Goal: Information Seeking & Learning: Learn about a topic

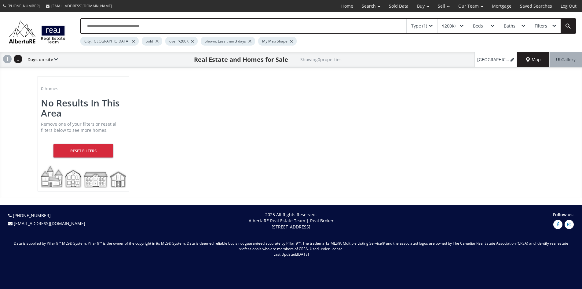
click at [155, 42] on div at bounding box center [156, 41] width 3 height 2
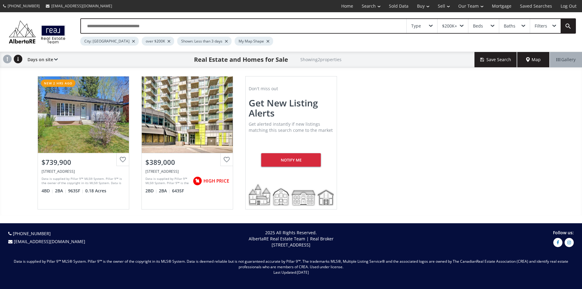
click at [256, 43] on div "My Map Shape" at bounding box center [254, 41] width 38 height 9
click at [266, 42] on div at bounding box center [267, 41] width 3 height 2
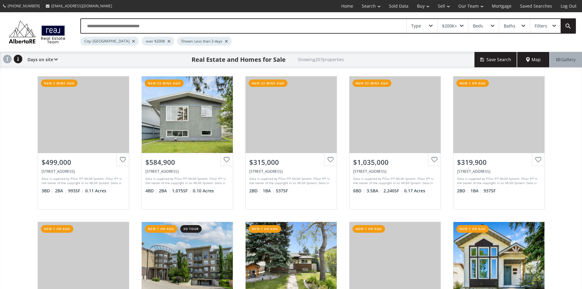
click at [539, 63] on span "Map" at bounding box center [533, 59] width 15 height 6
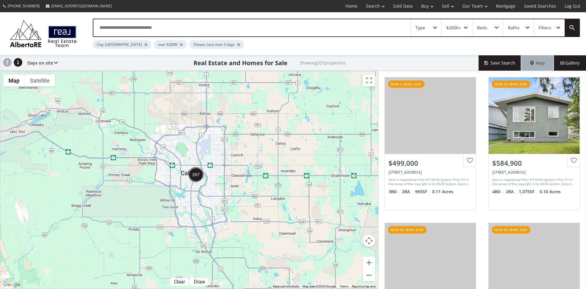
click at [435, 25] on div "Type" at bounding box center [426, 27] width 31 height 17
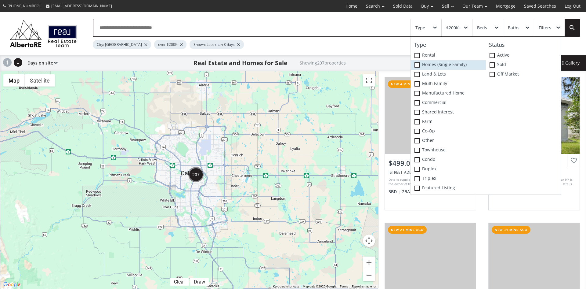
click at [415, 65] on span at bounding box center [417, 64] width 5 height 5
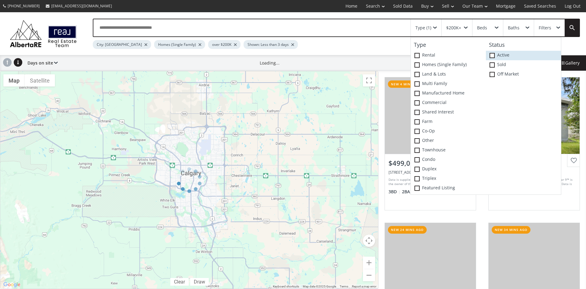
click at [492, 56] on span at bounding box center [492, 55] width 5 height 5
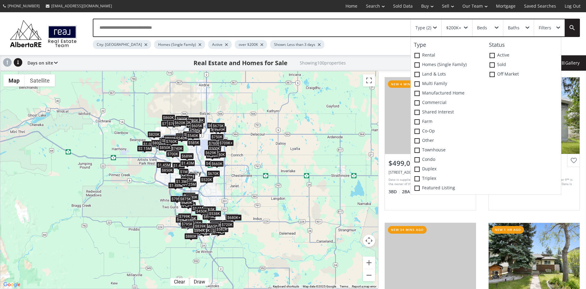
click at [317, 112] on div "To navigate, press the arrow keys. $499K $585K $1.04M $550K $500K $535K $790K $…" at bounding box center [189, 179] width 378 height 217
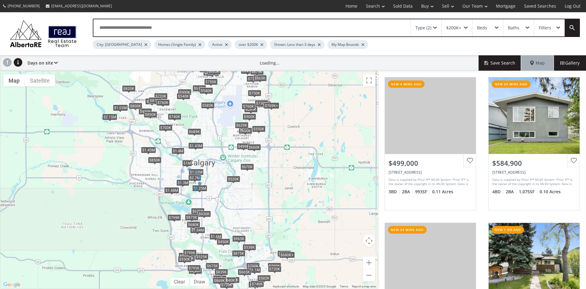
click at [318, 43] on div at bounding box center [319, 44] width 3 height 2
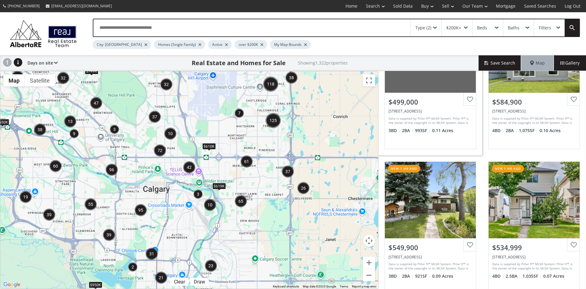
scroll to position [92, 0]
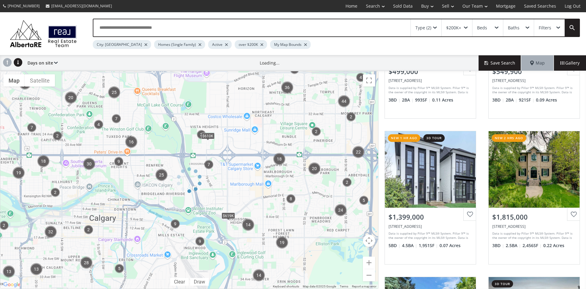
drag, startPoint x: 164, startPoint y: 140, endPoint x: 265, endPoint y: 188, distance: 112.0
click at [265, 188] on div at bounding box center [189, 180] width 379 height 218
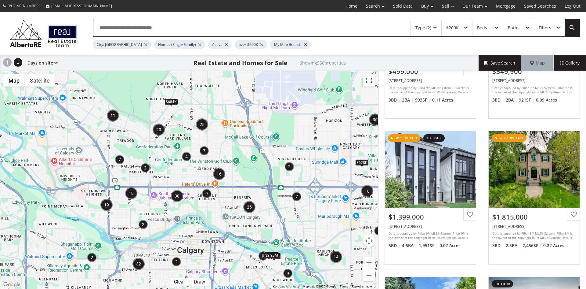
drag, startPoint x: 188, startPoint y: 168, endPoint x: 276, endPoint y: 200, distance: 93.8
click at [276, 200] on div "To navigate, press the arrow keys. $684K $745K $475K $628K $2.28M" at bounding box center [189, 179] width 378 height 217
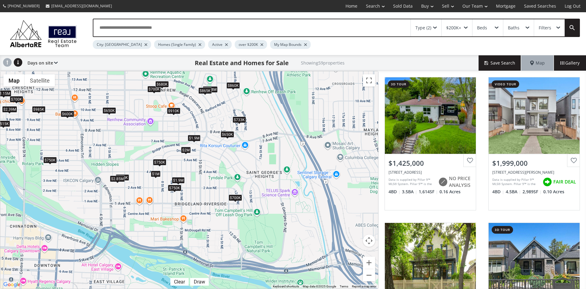
drag, startPoint x: 284, startPoint y: 217, endPoint x: 154, endPoint y: 155, distance: 143.7
click at [154, 155] on div "To navigate, press the arrow keys. $1.43M $2M $750K $700K $750K $650K $819K $70…" at bounding box center [189, 179] width 378 height 217
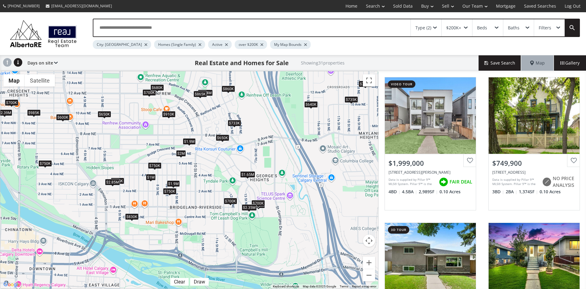
click at [170, 191] on div "$750K" at bounding box center [169, 191] width 13 height 6
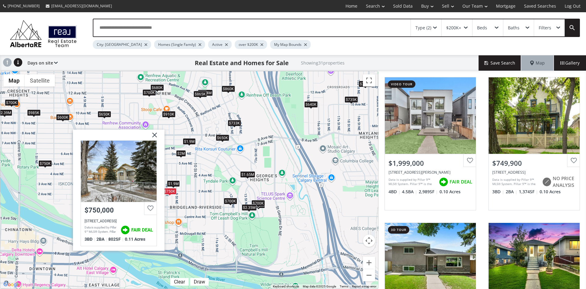
click at [155, 135] on img at bounding box center [152, 136] width 15 height 15
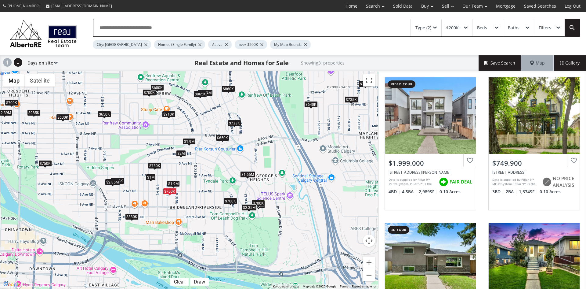
click at [157, 165] on div "$750K" at bounding box center [154, 165] width 13 height 6
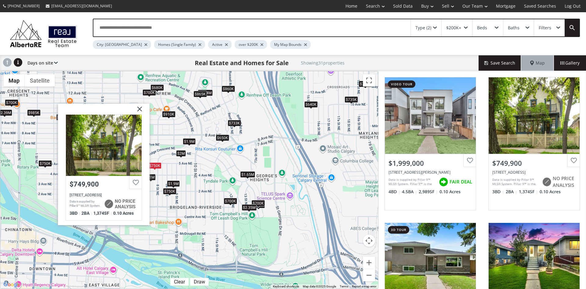
click at [140, 108] on img at bounding box center [137, 111] width 15 height 15
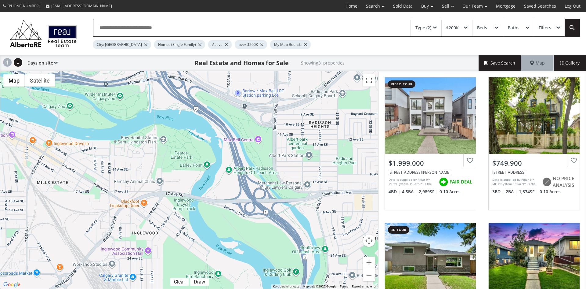
drag, startPoint x: 303, startPoint y: 247, endPoint x: 127, endPoint y: 55, distance: 259.6
click at [127, 55] on div "Type (2) $200K+ Beds Baths Filters City: [GEOGRAPHIC_DATA] Homes (Single Family…" at bounding box center [293, 150] width 586 height 276
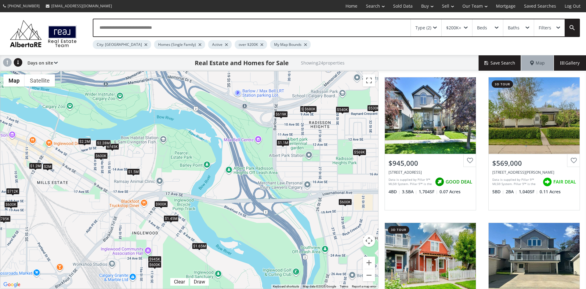
click at [100, 156] on div "$600K" at bounding box center [100, 155] width 13 height 6
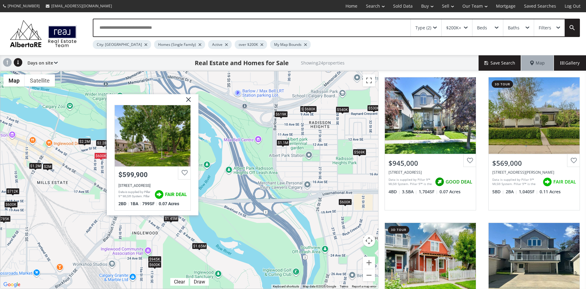
click at [190, 99] on img at bounding box center [186, 101] width 15 height 15
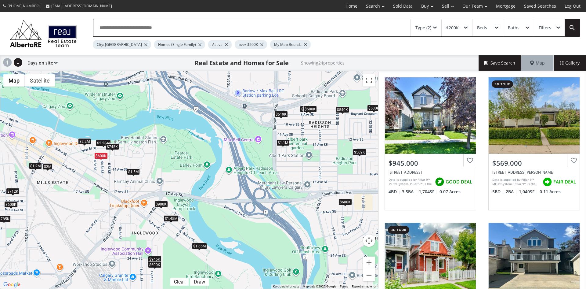
click at [115, 146] on div "$745K" at bounding box center [112, 146] width 13 height 6
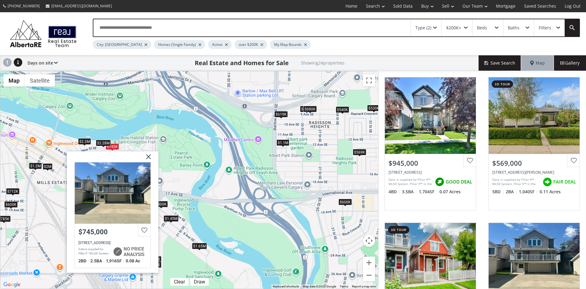
click at [146, 153] on img at bounding box center [146, 158] width 15 height 15
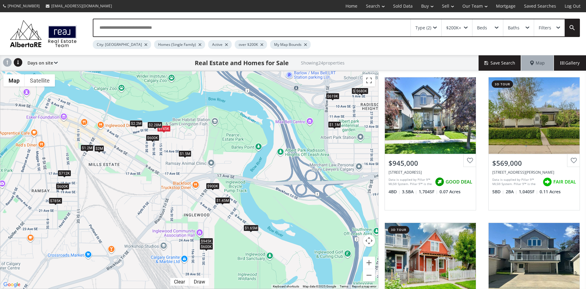
drag, startPoint x: 56, startPoint y: 206, endPoint x: 105, endPoint y: 186, distance: 53.0
click at [105, 186] on div "To navigate, press the arrow keys. $945K $569K $712K $745K $785K $600K $540K $1…" at bounding box center [189, 179] width 378 height 217
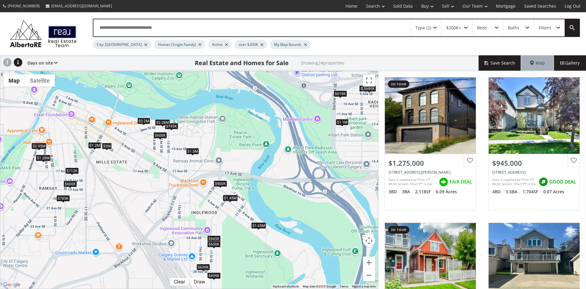
click at [64, 197] on div "$785K" at bounding box center [62, 198] width 13 height 6
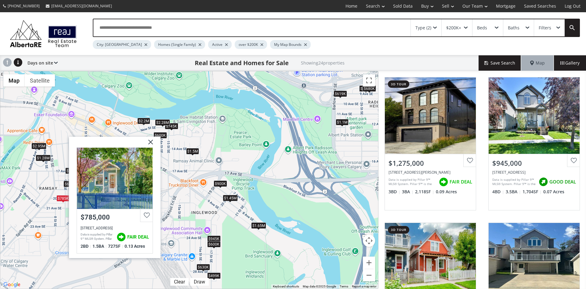
click at [150, 139] on img at bounding box center [148, 143] width 15 height 15
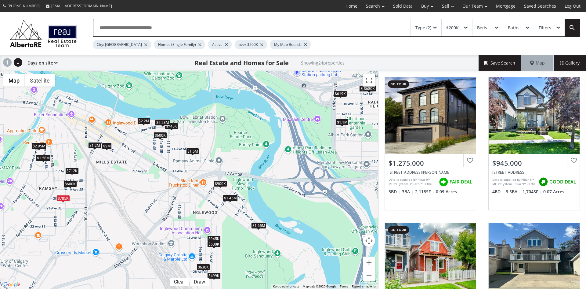
click at [71, 171] on div "$712K" at bounding box center [71, 170] width 13 height 6
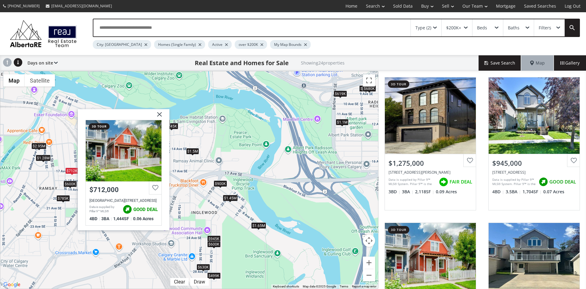
click at [162, 112] on img at bounding box center [157, 116] width 15 height 15
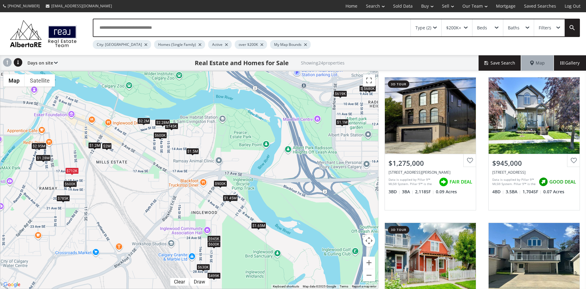
click at [72, 183] on div "$600K" at bounding box center [70, 183] width 13 height 6
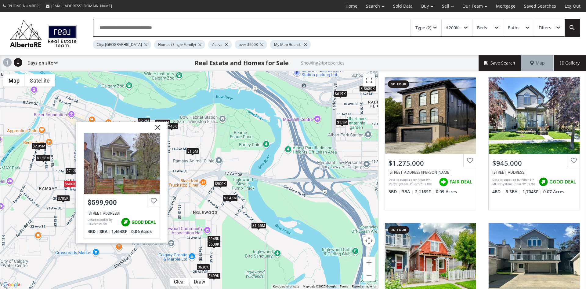
click at [157, 126] on img at bounding box center [155, 129] width 15 height 15
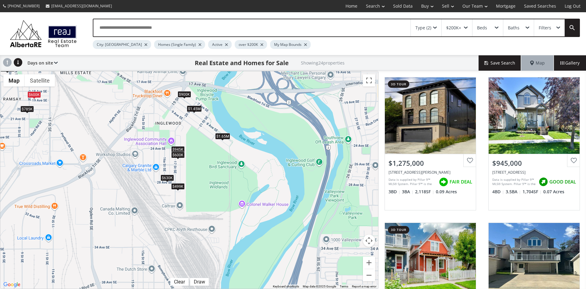
drag, startPoint x: 254, startPoint y: 255, endPoint x: 219, endPoint y: 165, distance: 96.4
click at [219, 165] on div "To navigate, press the arrow keys. $1.28M $945K $712K $745K $785K $2.95M $600K …" at bounding box center [189, 179] width 378 height 217
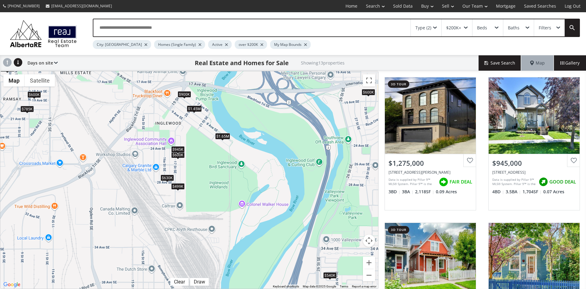
click at [181, 148] on div "$945K" at bounding box center [177, 149] width 13 height 6
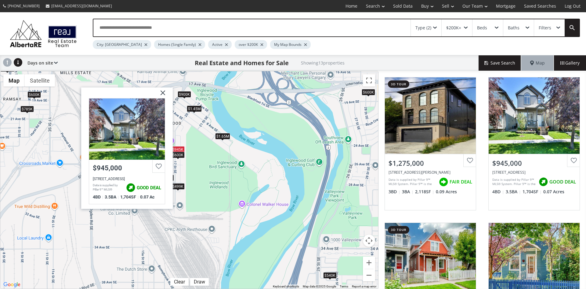
click at [165, 93] on img at bounding box center [160, 94] width 15 height 15
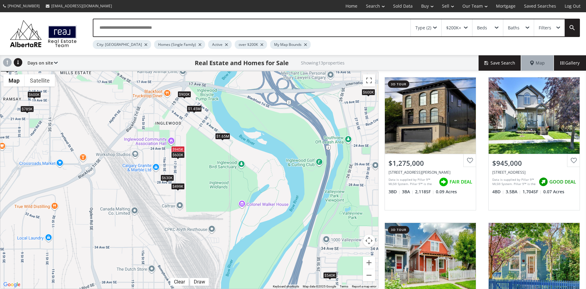
click at [175, 157] on div "$600K" at bounding box center [177, 154] width 13 height 6
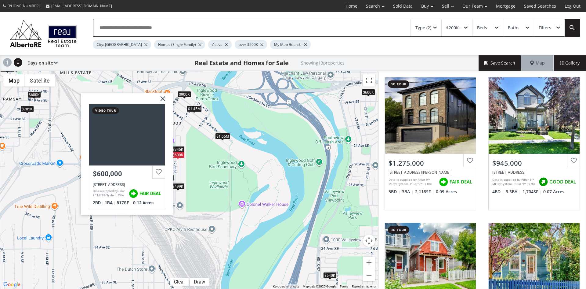
click at [162, 97] on img at bounding box center [160, 100] width 15 height 15
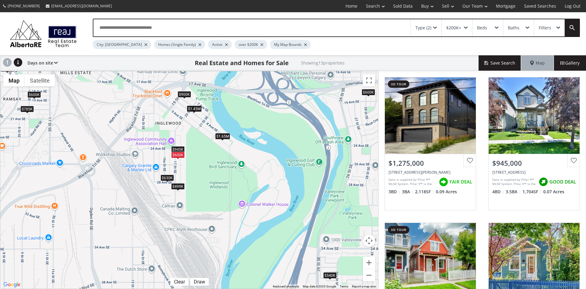
click at [167, 177] on div "$630K" at bounding box center [167, 177] width 13 height 6
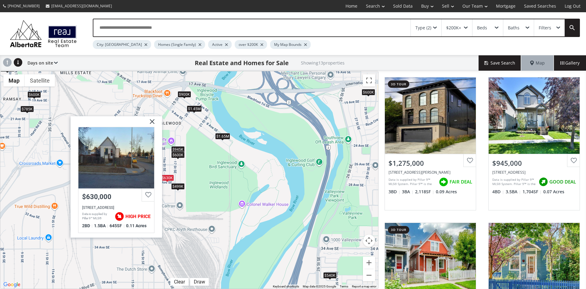
click at [155, 122] on img at bounding box center [149, 123] width 15 height 15
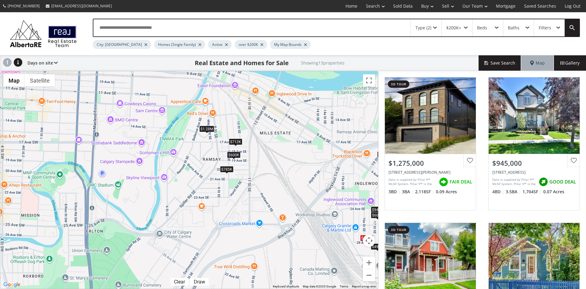
drag, startPoint x: 92, startPoint y: 133, endPoint x: 291, endPoint y: 194, distance: 208.9
click at [291, 194] on div "To navigate, press the arrow keys. $1.28M $945K $712K $785K $600K $630K $540K $…" at bounding box center [189, 179] width 378 height 217
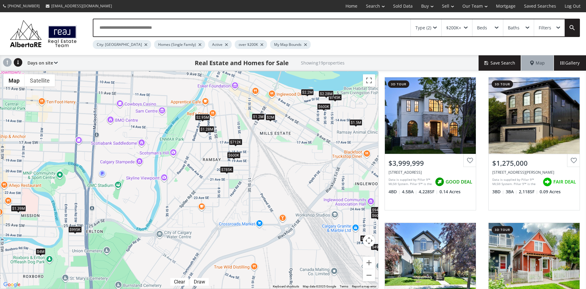
click at [209, 128] on div "$1.28M" at bounding box center [206, 129] width 15 height 6
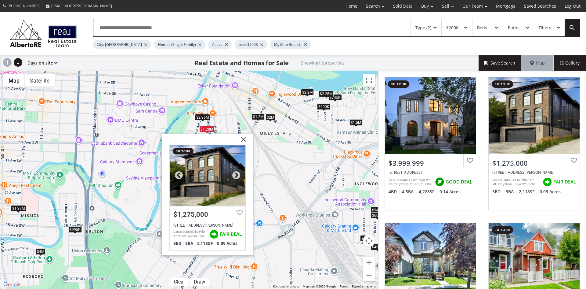
click at [204, 164] on div at bounding box center [208, 174] width 76 height 61
click at [244, 137] on img at bounding box center [241, 140] width 15 height 15
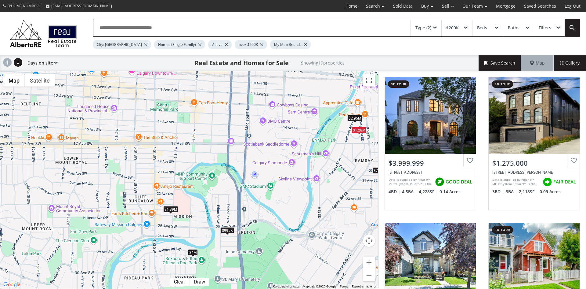
drag, startPoint x: 44, startPoint y: 173, endPoint x: 197, endPoint y: 175, distance: 153.0
click at [197, 175] on div "To navigate, press the arrow keys. $4M $1.28M $945K $712K $745K $785K $2.95M $6…" at bounding box center [189, 179] width 378 height 217
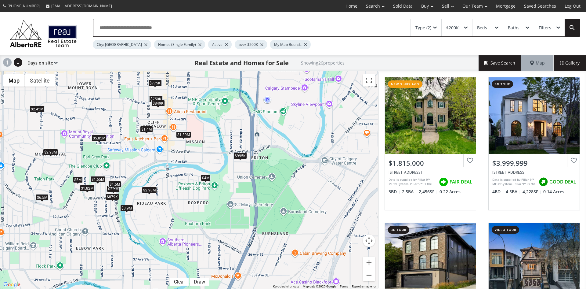
drag, startPoint x: 171, startPoint y: 255, endPoint x: 187, endPoint y: 173, distance: 83.8
click at [187, 173] on div "To navigate, press the arrow keys. $1.82M $4M $1.28M $2.95M $825K $1.39M $5M $2…" at bounding box center [189, 179] width 378 height 217
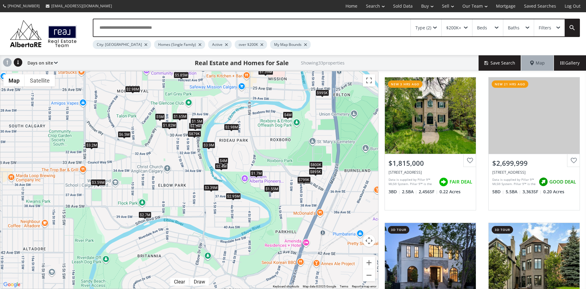
drag, startPoint x: 157, startPoint y: 223, endPoint x: 240, endPoint y: 159, distance: 105.0
click at [240, 159] on div "To navigate, press the arrow keys. $1.82M $2.7M $4M $1.7M $825K $460K $799K $1.…" at bounding box center [189, 179] width 378 height 217
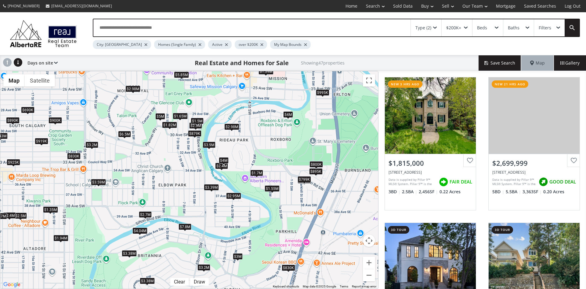
click at [184, 227] on div "$7.8M" at bounding box center [185, 226] width 13 height 6
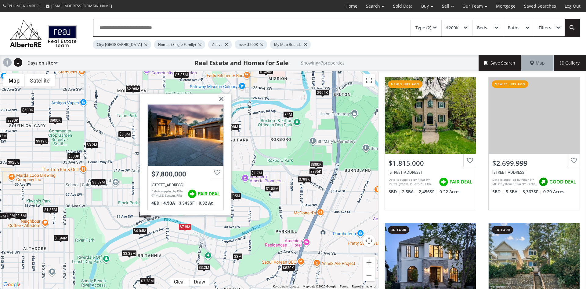
click at [224, 100] on img at bounding box center [219, 100] width 15 height 15
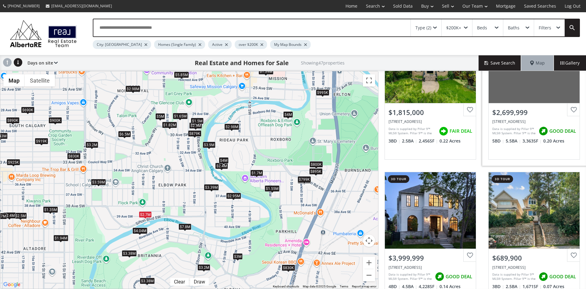
scroll to position [92, 0]
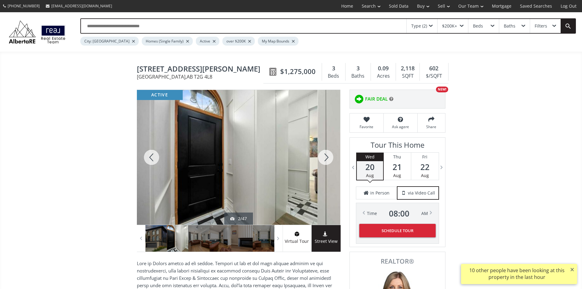
click at [326, 160] on div at bounding box center [325, 157] width 29 height 135
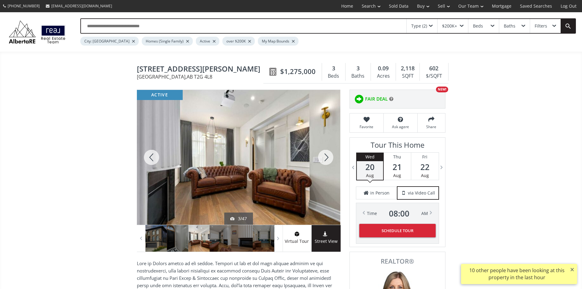
click at [326, 160] on div at bounding box center [325, 157] width 29 height 135
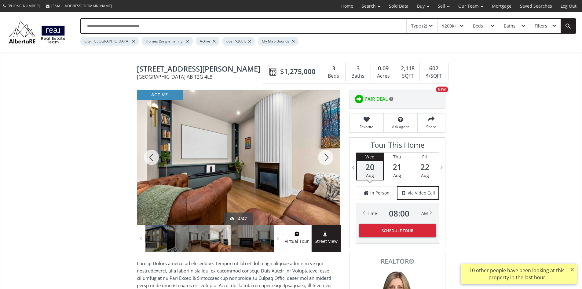
drag, startPoint x: 0, startPoint y: 0, endPoint x: 326, endPoint y: 160, distance: 363.3
click at [326, 160] on div at bounding box center [325, 157] width 29 height 135
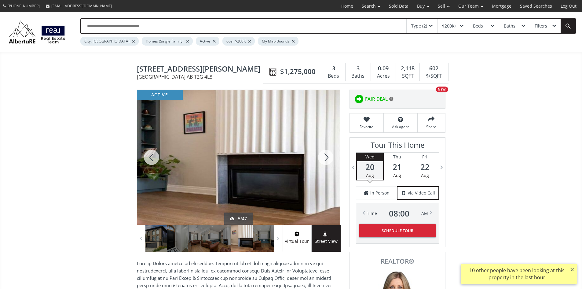
click at [326, 160] on div at bounding box center [325, 157] width 29 height 135
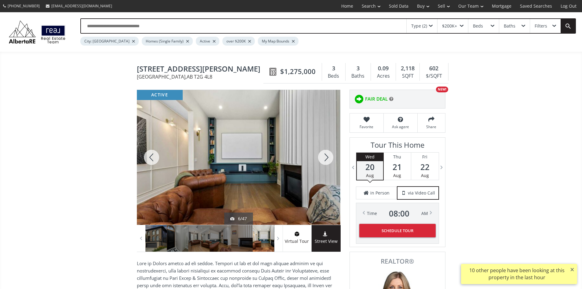
click at [326, 160] on div at bounding box center [325, 157] width 29 height 135
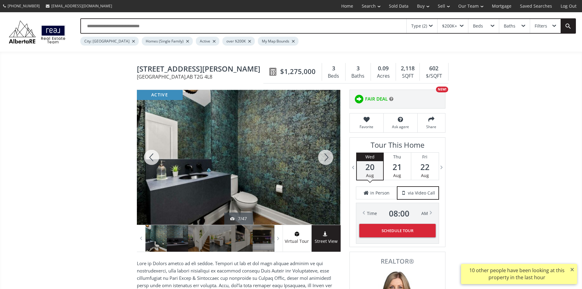
click at [326, 160] on div at bounding box center [325, 157] width 29 height 135
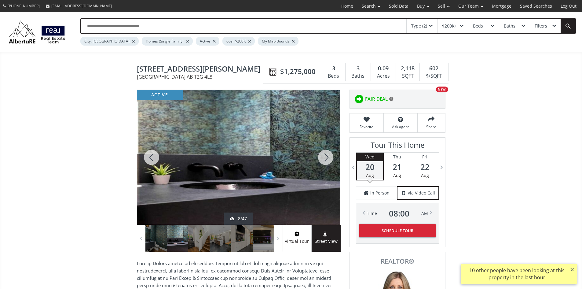
click at [326, 160] on div at bounding box center [325, 157] width 29 height 135
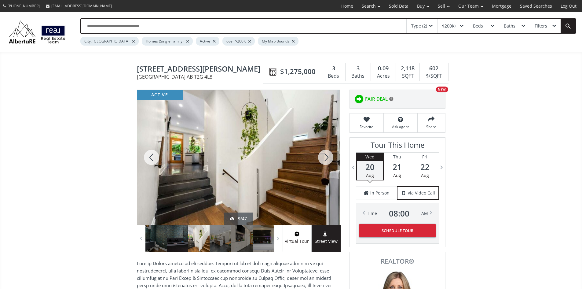
click at [326, 160] on div at bounding box center [325, 157] width 29 height 135
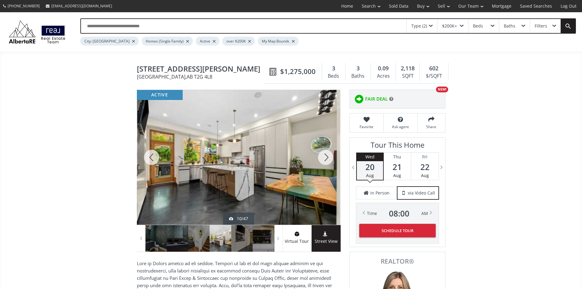
click at [326, 160] on div at bounding box center [325, 157] width 29 height 135
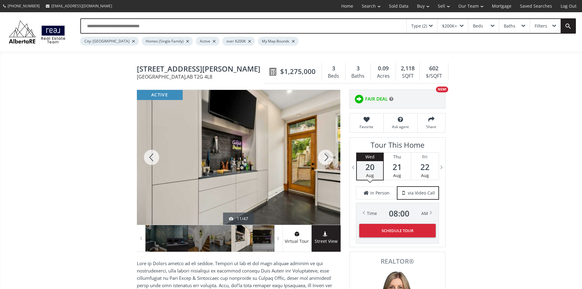
click at [326, 160] on div at bounding box center [325, 157] width 29 height 135
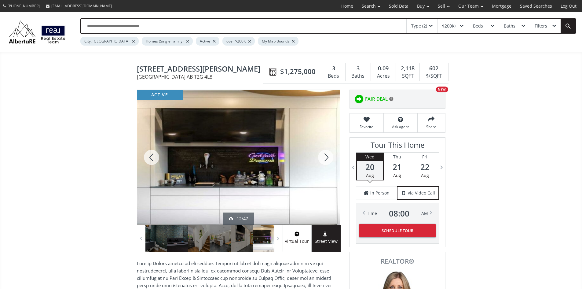
click at [326, 160] on div at bounding box center [325, 157] width 29 height 135
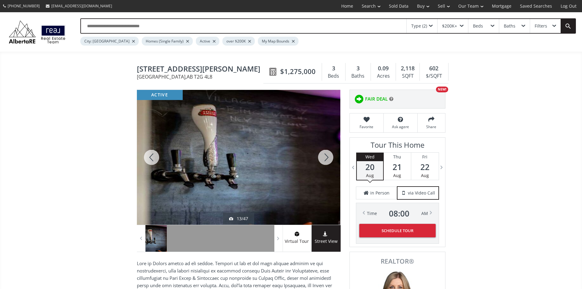
click at [326, 160] on div at bounding box center [325, 157] width 29 height 135
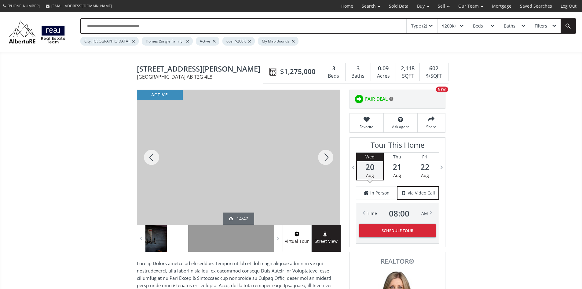
click at [326, 160] on div at bounding box center [325, 157] width 29 height 135
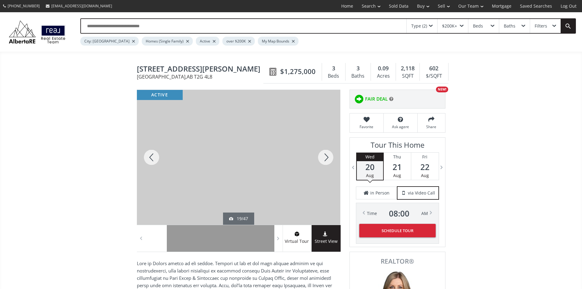
click at [326, 160] on div at bounding box center [325, 157] width 29 height 135
click at [150, 157] on div at bounding box center [151, 157] width 29 height 135
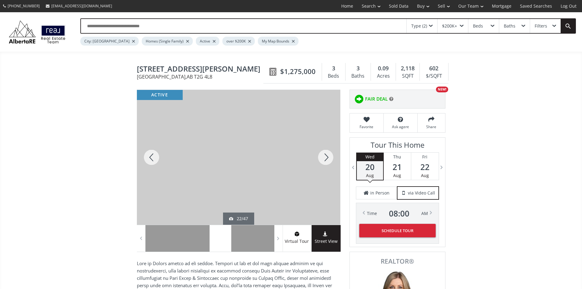
click at [330, 158] on div at bounding box center [325, 157] width 29 height 135
click at [331, 158] on div at bounding box center [325, 157] width 29 height 135
click at [328, 158] on div at bounding box center [325, 157] width 29 height 135
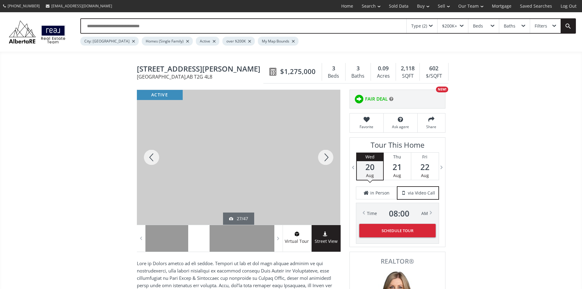
click at [328, 158] on div at bounding box center [325, 157] width 29 height 135
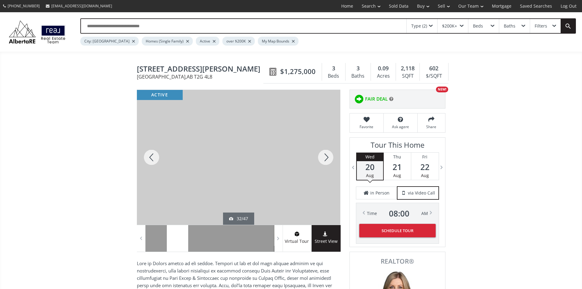
click at [328, 158] on div at bounding box center [325, 157] width 29 height 135
click at [151, 159] on div at bounding box center [151, 157] width 29 height 135
click at [326, 160] on div at bounding box center [325, 157] width 29 height 135
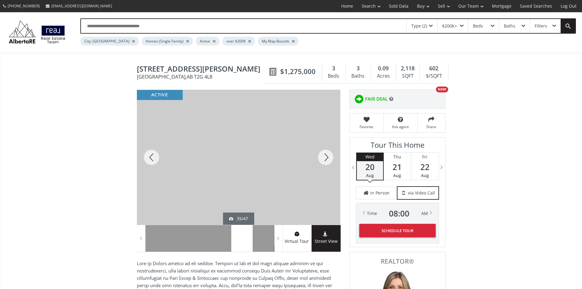
click at [326, 160] on div at bounding box center [325, 157] width 29 height 135
click at [327, 160] on div at bounding box center [325, 157] width 29 height 135
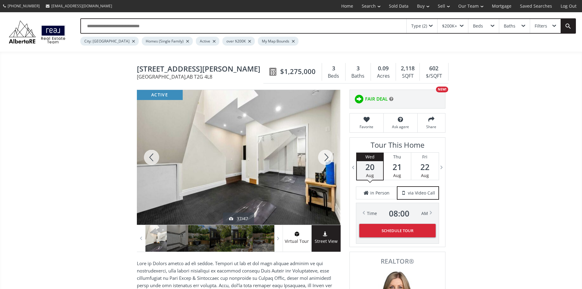
click at [327, 160] on div at bounding box center [325, 157] width 29 height 135
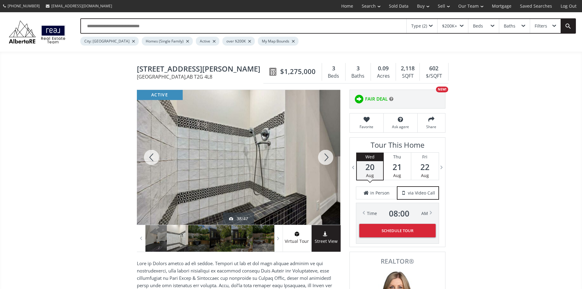
click at [151, 155] on div at bounding box center [151, 157] width 29 height 135
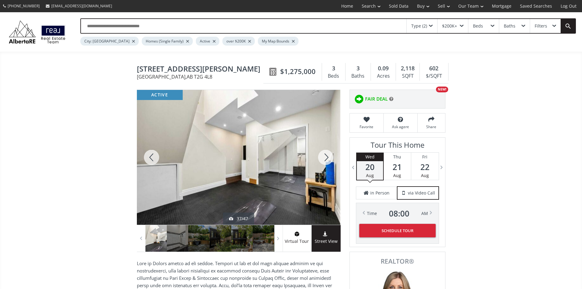
click at [326, 161] on div at bounding box center [325, 157] width 29 height 135
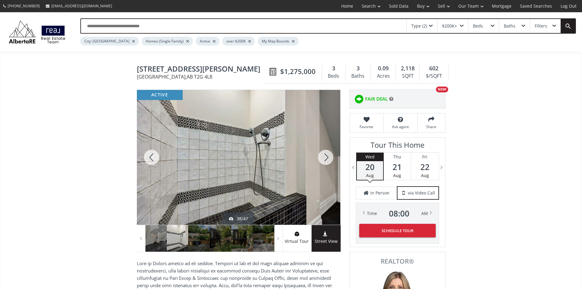
click at [326, 161] on div at bounding box center [325, 157] width 29 height 135
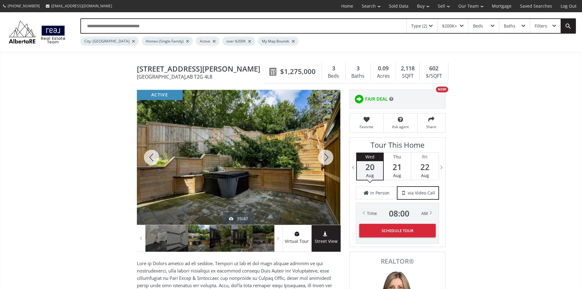
click at [326, 159] on div at bounding box center [325, 157] width 29 height 135
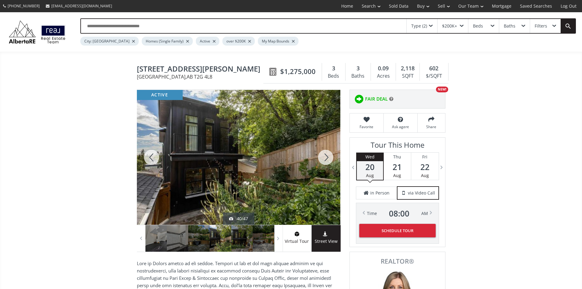
click at [326, 159] on div at bounding box center [325, 157] width 29 height 135
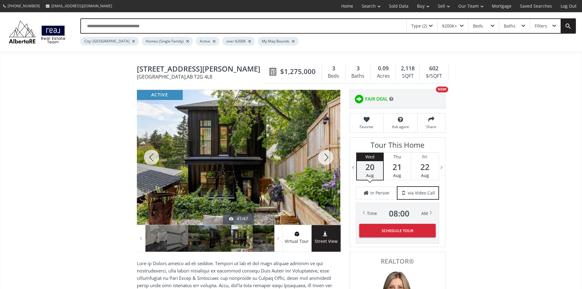
click at [326, 159] on div at bounding box center [325, 157] width 29 height 135
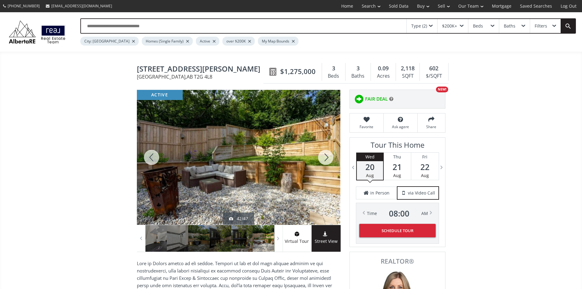
click at [157, 156] on div at bounding box center [151, 157] width 29 height 135
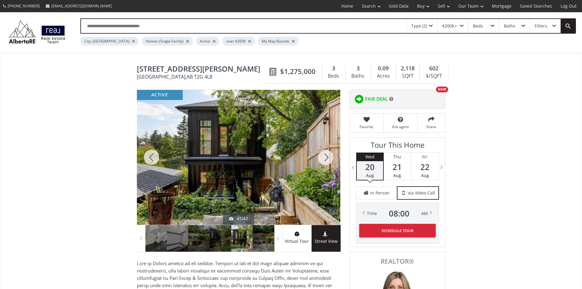
click at [157, 155] on div at bounding box center [151, 157] width 29 height 135
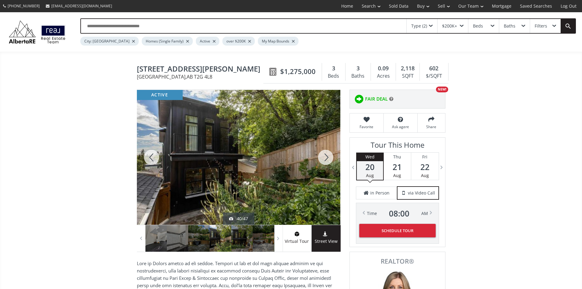
click at [157, 155] on div at bounding box center [151, 157] width 29 height 135
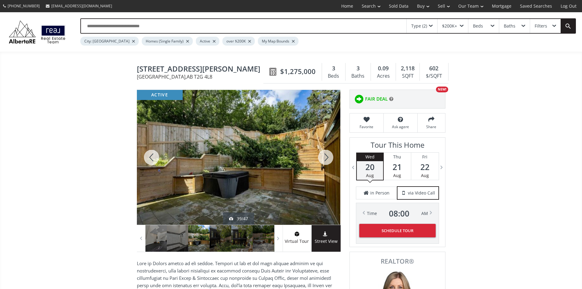
click at [326, 158] on div at bounding box center [325, 157] width 29 height 135
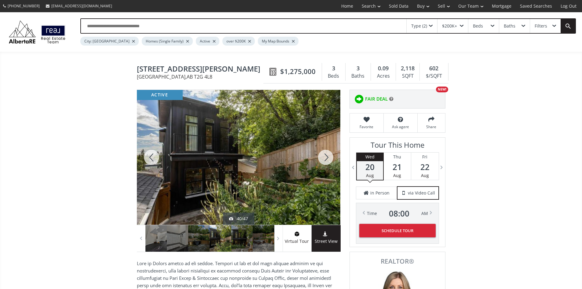
click at [326, 158] on div at bounding box center [325, 157] width 29 height 135
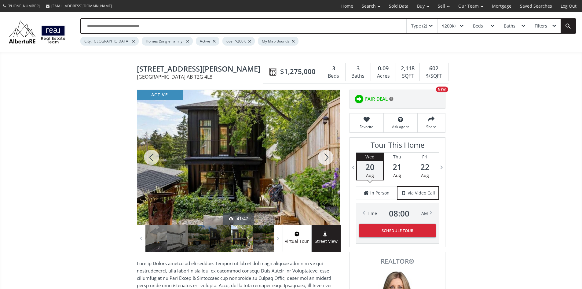
click at [326, 158] on div at bounding box center [325, 157] width 29 height 135
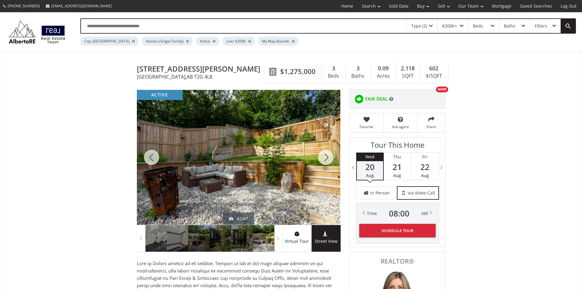
click at [326, 158] on div at bounding box center [325, 157] width 29 height 135
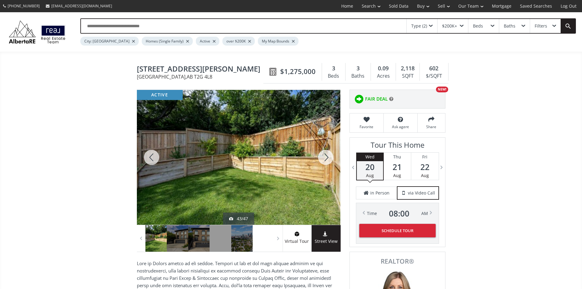
click at [326, 158] on div at bounding box center [325, 157] width 29 height 135
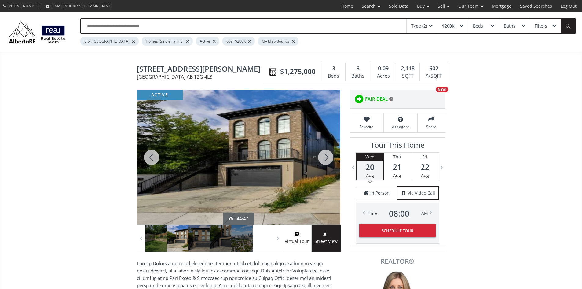
click at [326, 158] on div at bounding box center [325, 157] width 29 height 135
